Goal: Check status

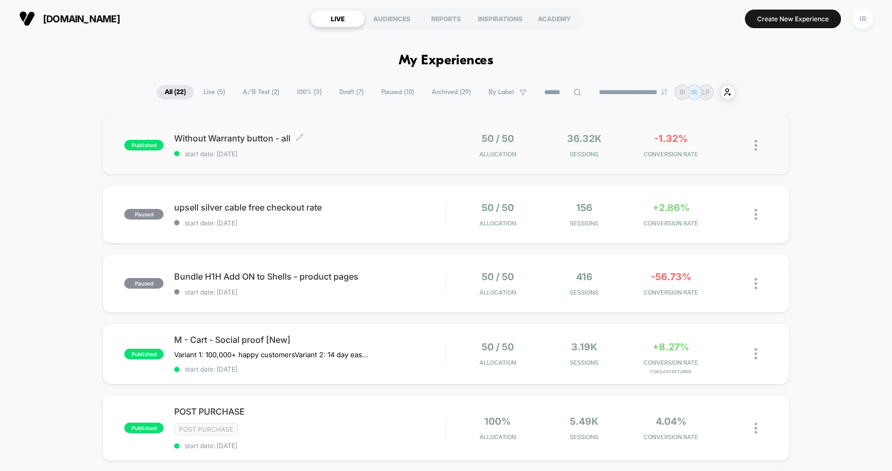
click at [432, 154] on span "start date: [DATE]" at bounding box center [309, 154] width 271 height 8
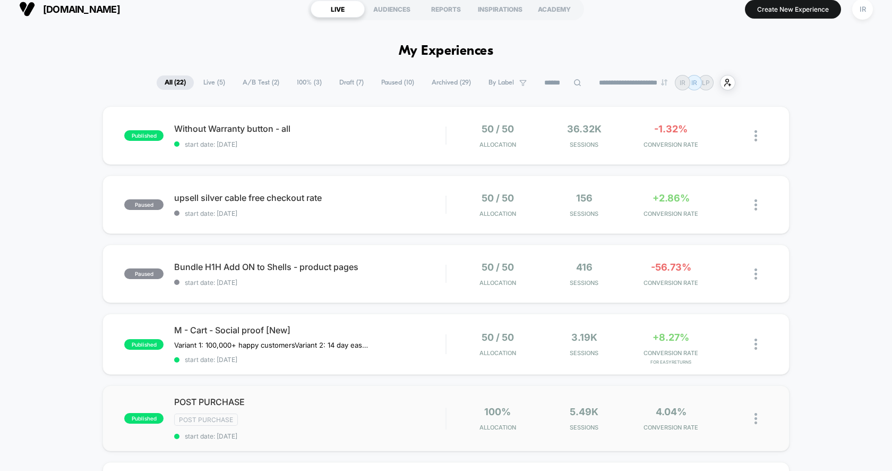
scroll to position [14, 0]
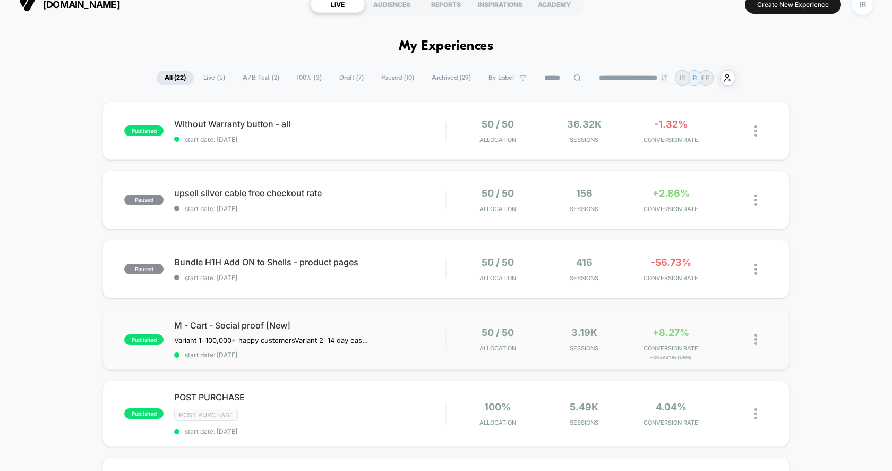
click at [457, 361] on div "published M - Cart - Social proof [New] Variant 1: 100,000+ happy customers Var…" at bounding box center [445, 339] width 687 height 61
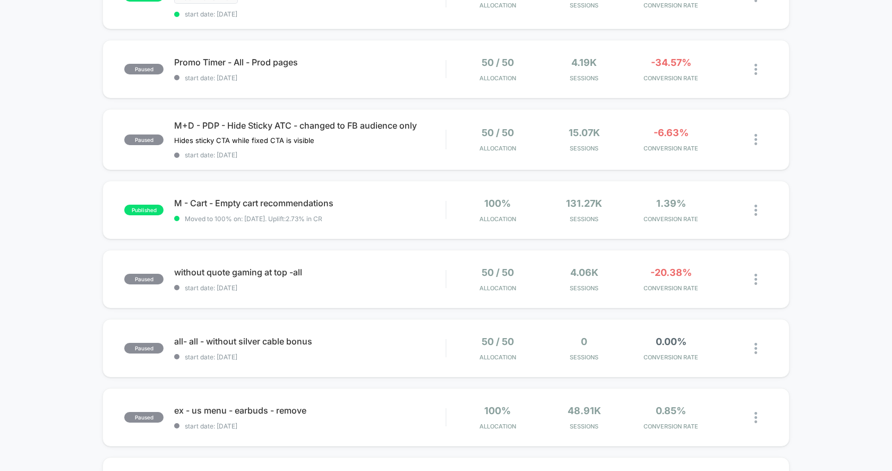
scroll to position [444, 0]
